Goal: Task Accomplishment & Management: Manage account settings

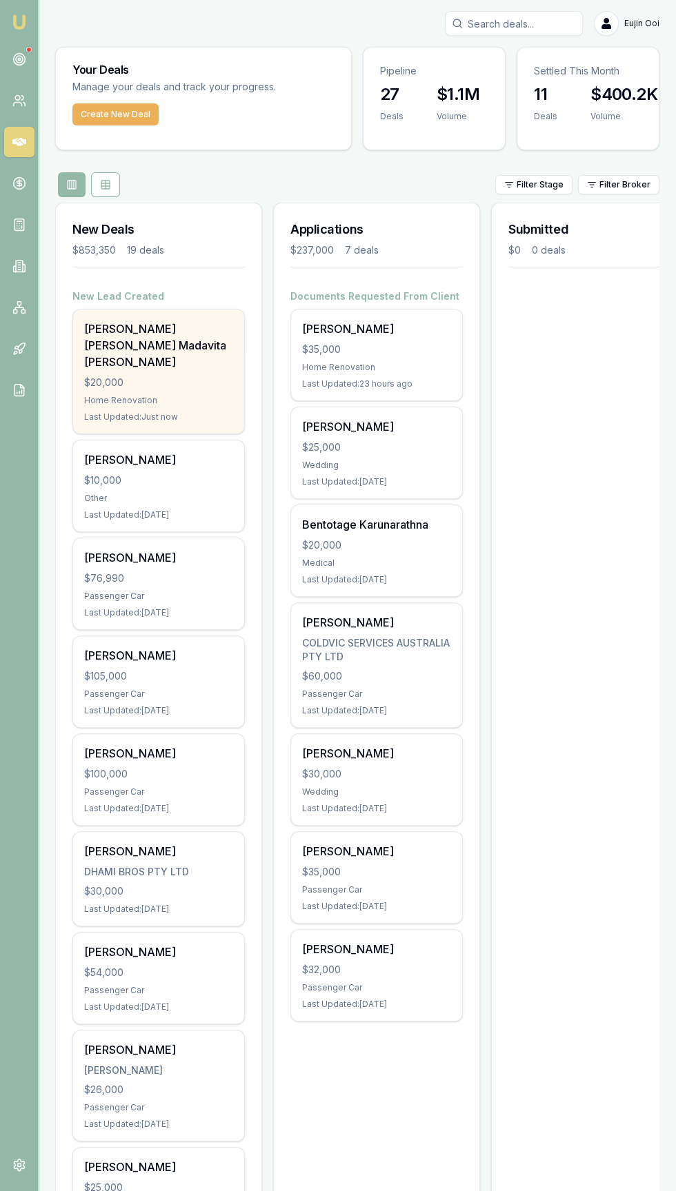
click at [96, 340] on div "[PERSON_NAME] [PERSON_NAME] Madavita [PERSON_NAME]" at bounding box center [158, 346] width 149 height 50
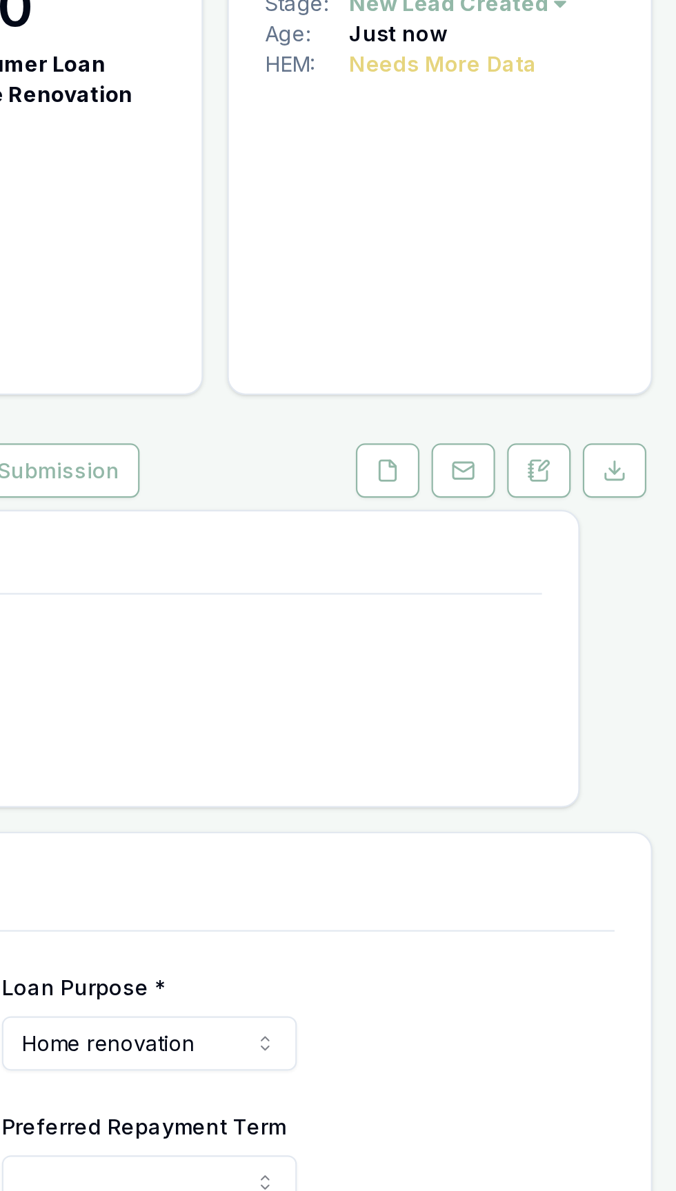
scroll to position [10, 0]
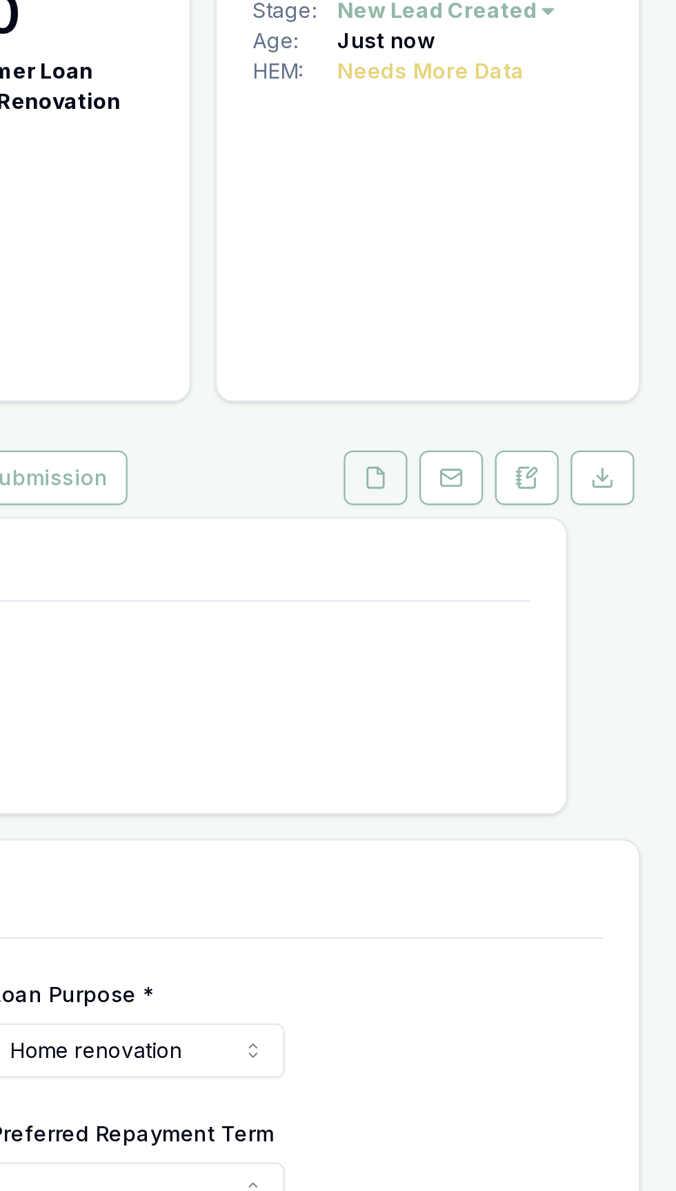
click at [536, 300] on icon at bounding box center [539, 304] width 8 height 9
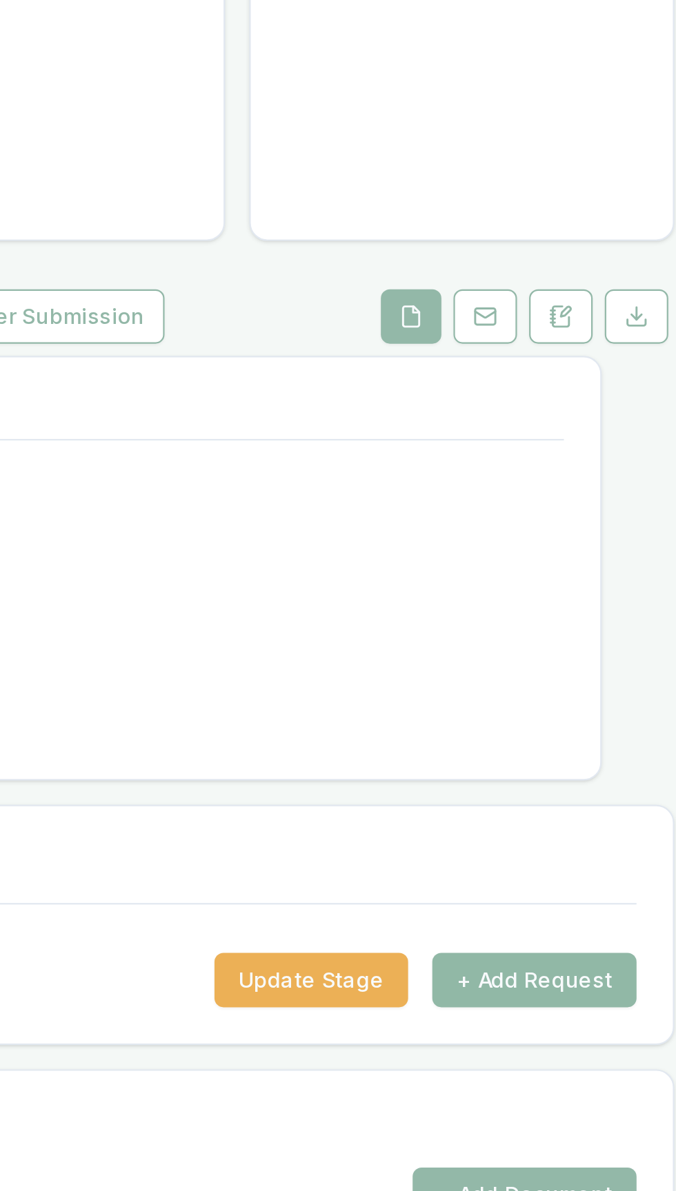
click at [598, 619] on button "+ Add Request" at bounding box center [595, 607] width 93 height 25
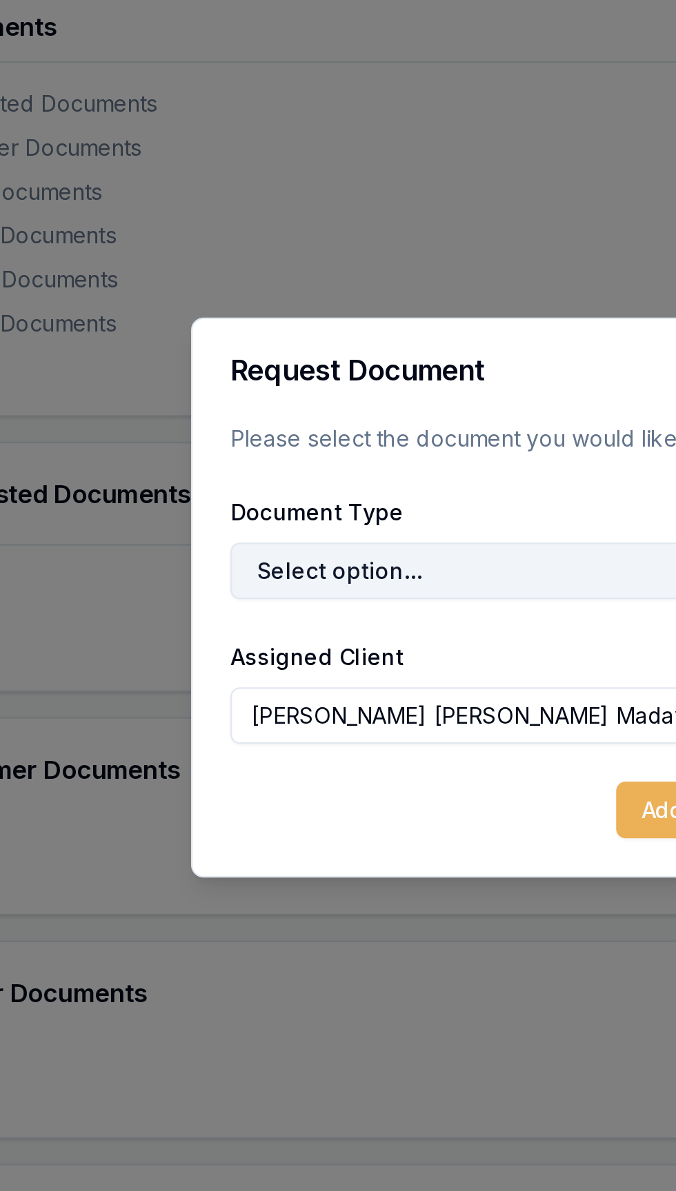
click at [222, 596] on button "Select option..." at bounding box center [364, 584] width 310 height 25
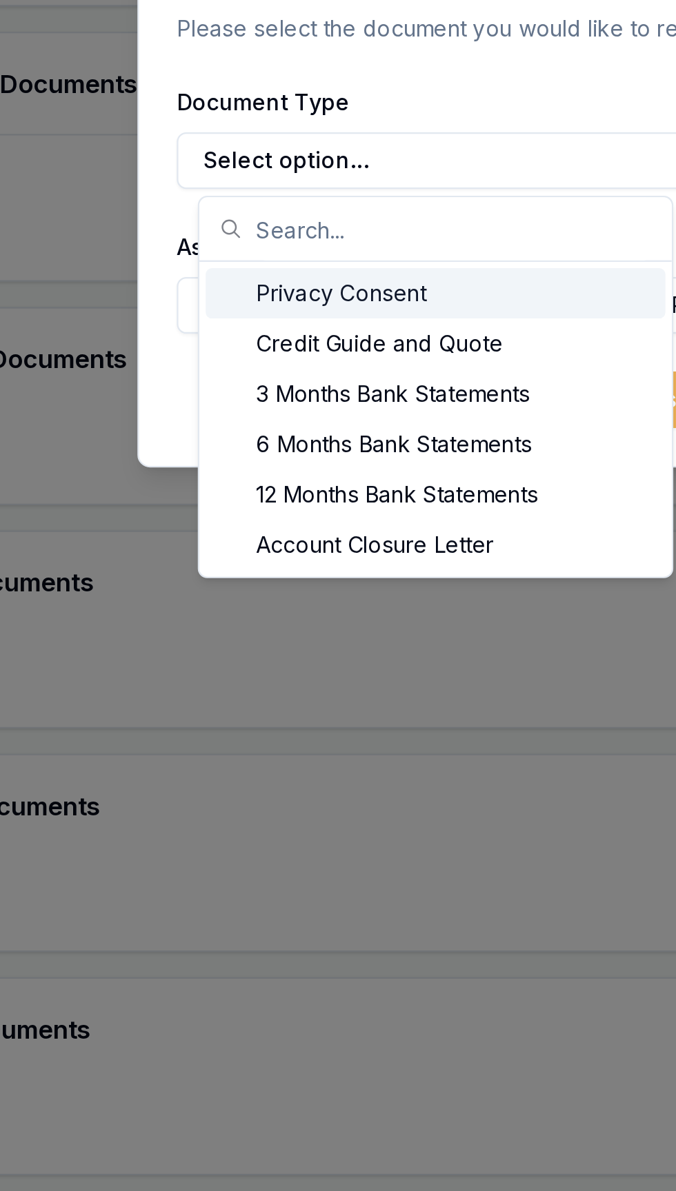
click at [258, 645] on div "Privacy Consent" at bounding box center [321, 642] width 201 height 22
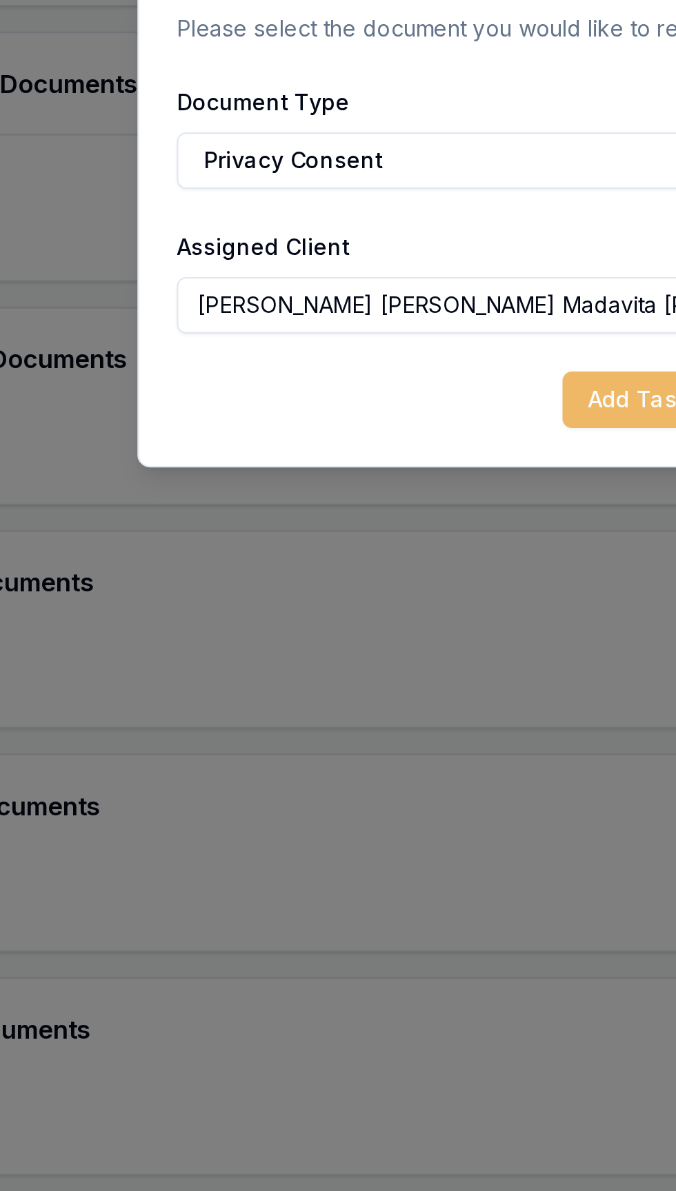
click at [378, 693] on button "Add Task to Client Portal" at bounding box center [448, 688] width 141 height 25
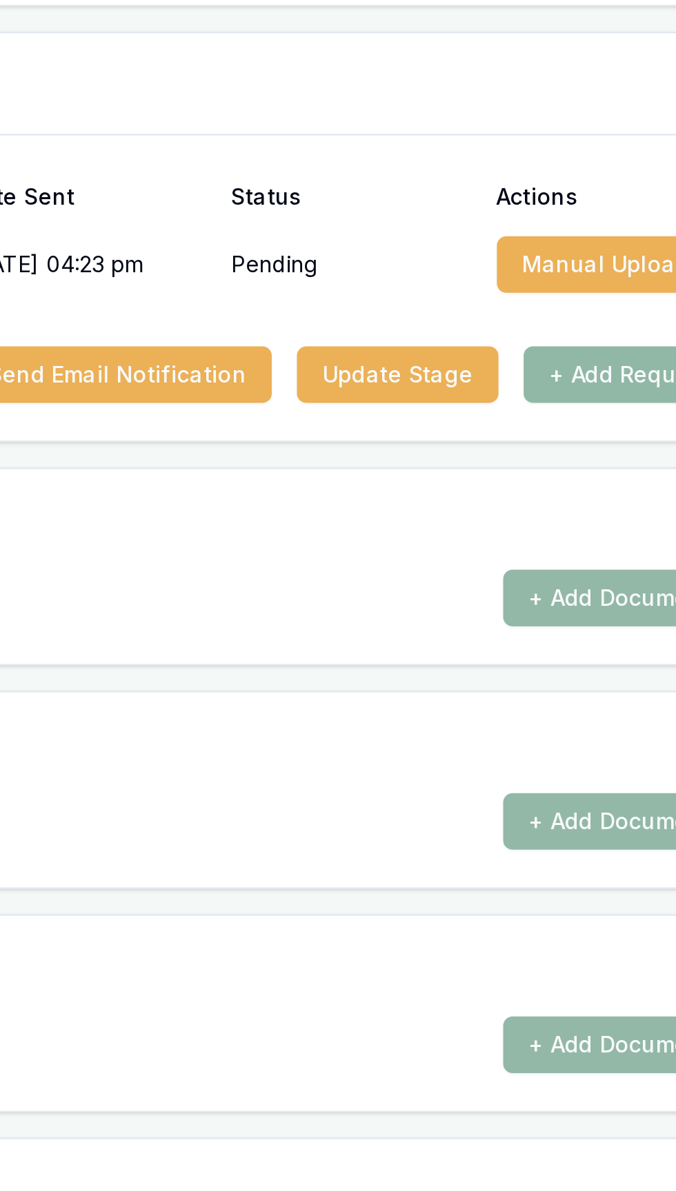
click at [580, 682] on button "+ Add Request" at bounding box center [595, 677] width 93 height 25
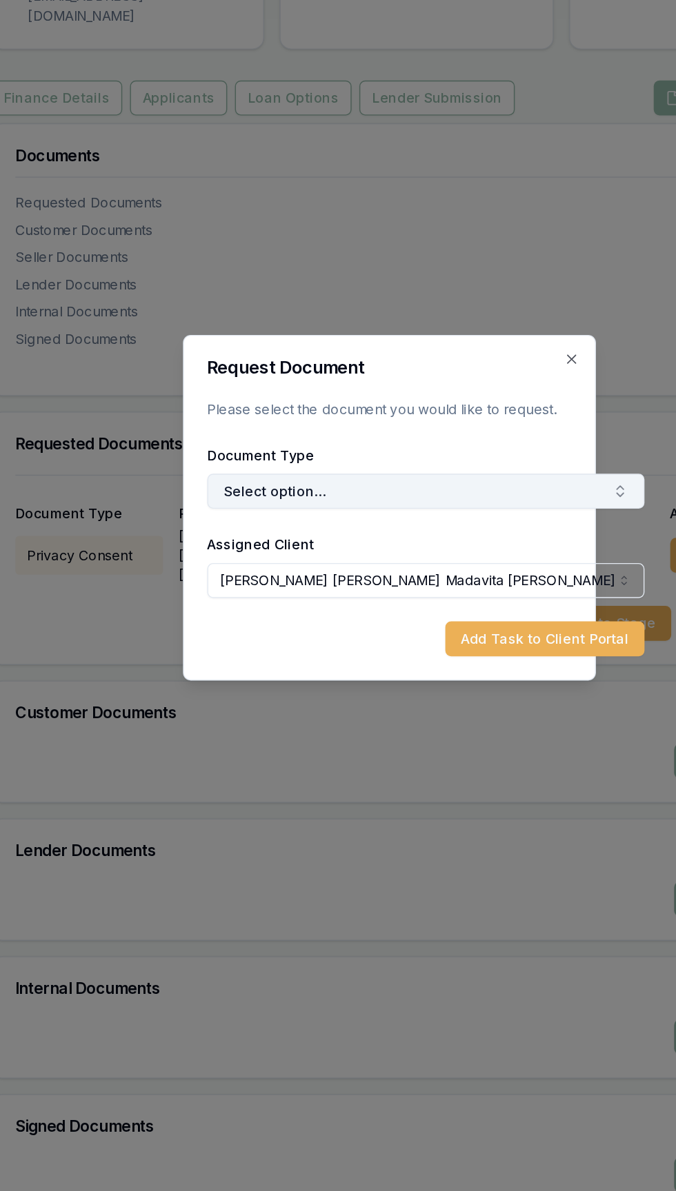
click at [234, 587] on button "Select option..." at bounding box center [364, 584] width 310 height 25
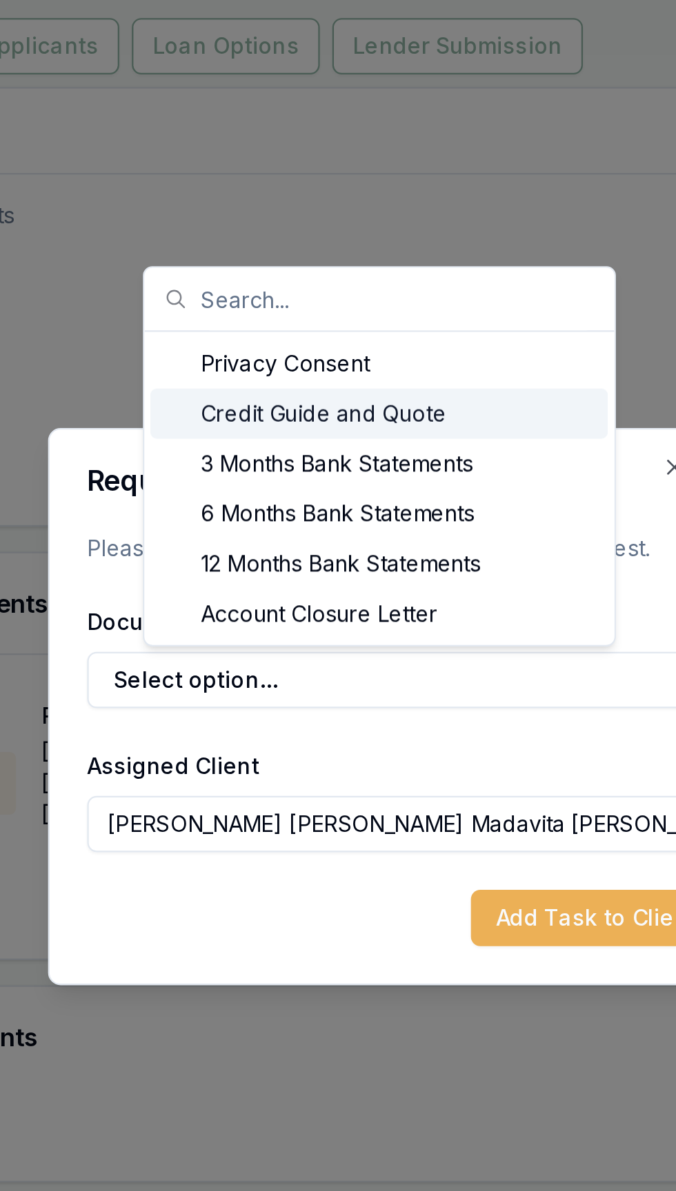
click at [263, 463] on div "Credit Guide and Quote" at bounding box center [337, 467] width 201 height 22
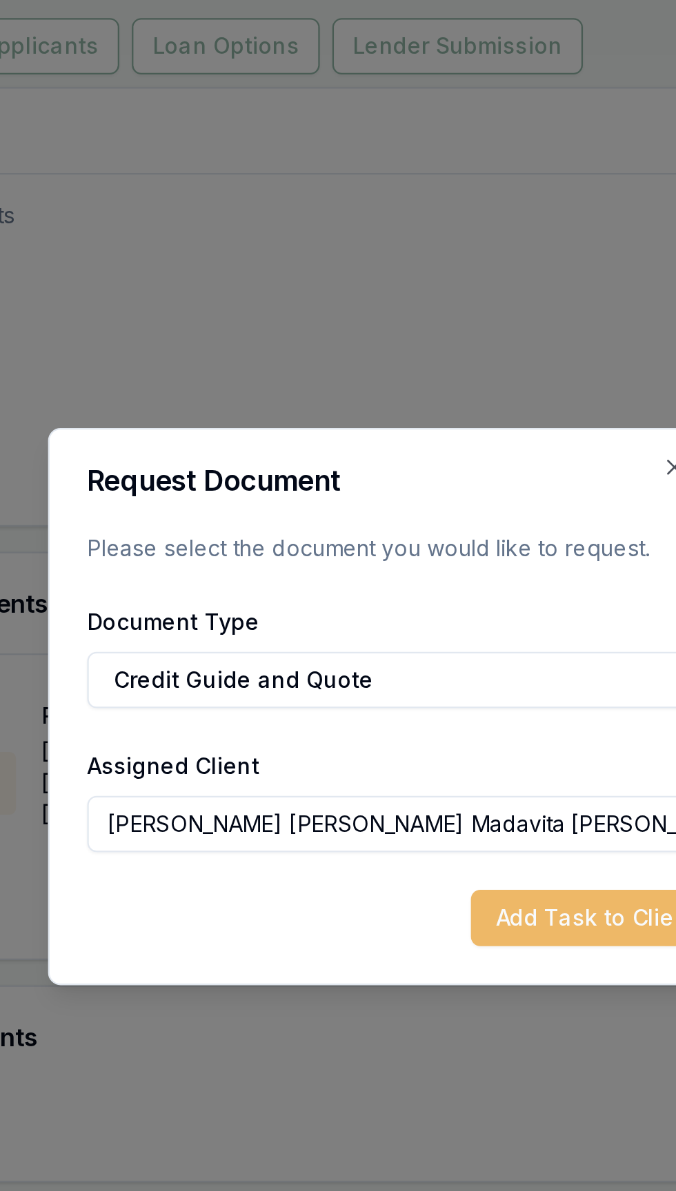
click at [400, 689] on button "Add Task to Client Portal" at bounding box center [448, 688] width 141 height 25
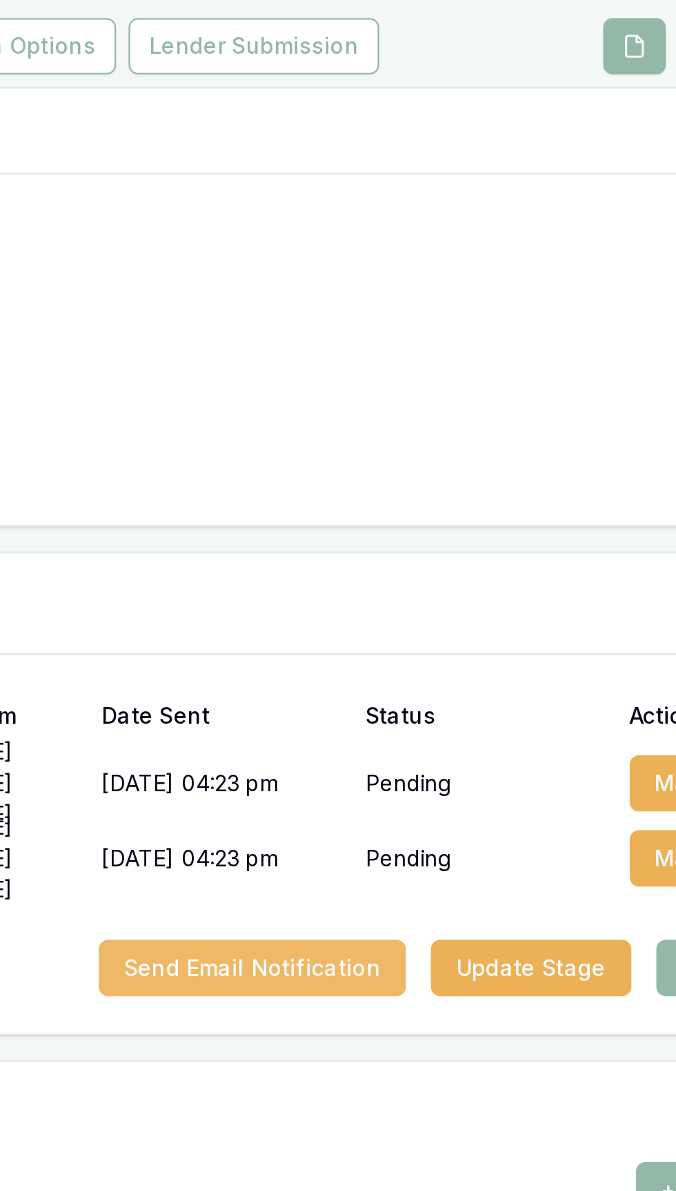
click at [362, 698] on button "Send Email Notification" at bounding box center [370, 710] width 135 height 25
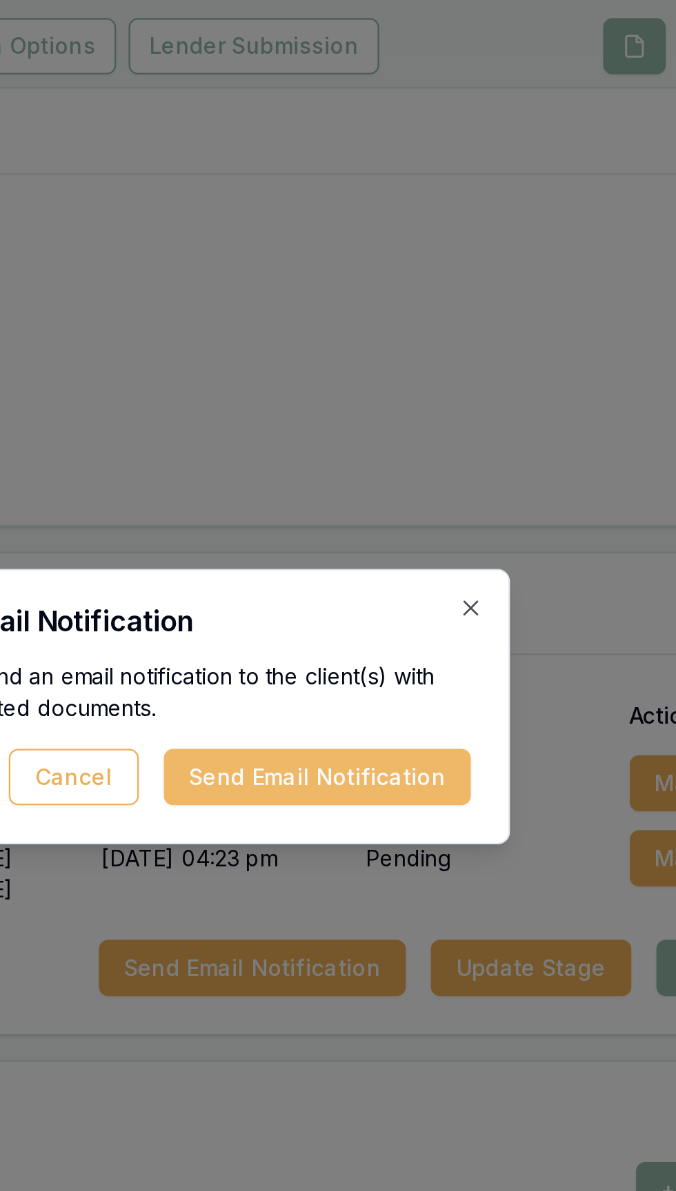
click at [458, 617] on button "Send Email Notification" at bounding box center [399, 626] width 135 height 25
